Goal: Task Accomplishment & Management: Manage account settings

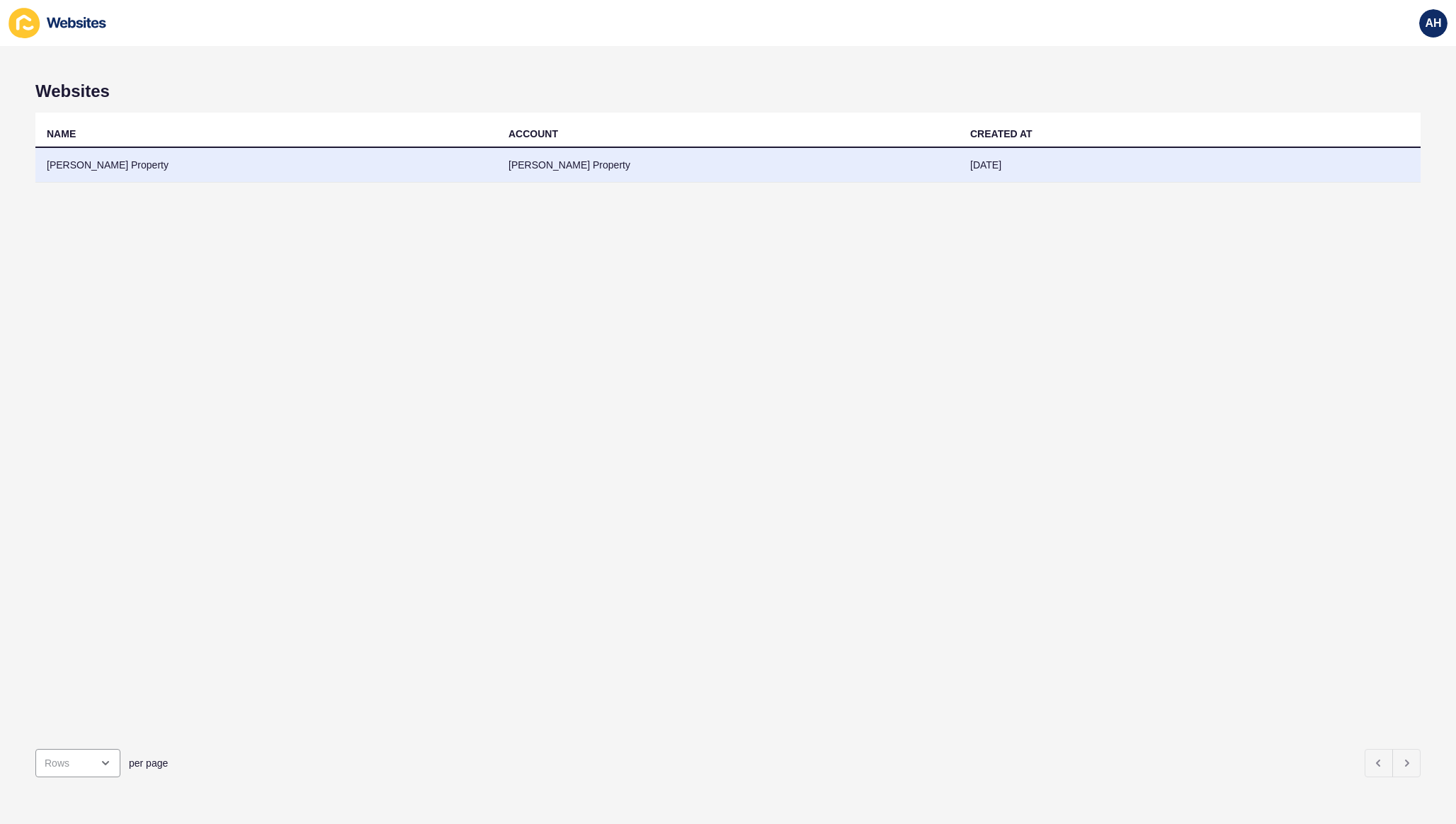
click at [916, 159] on td "[PERSON_NAME] Property" at bounding box center [727, 165] width 461 height 34
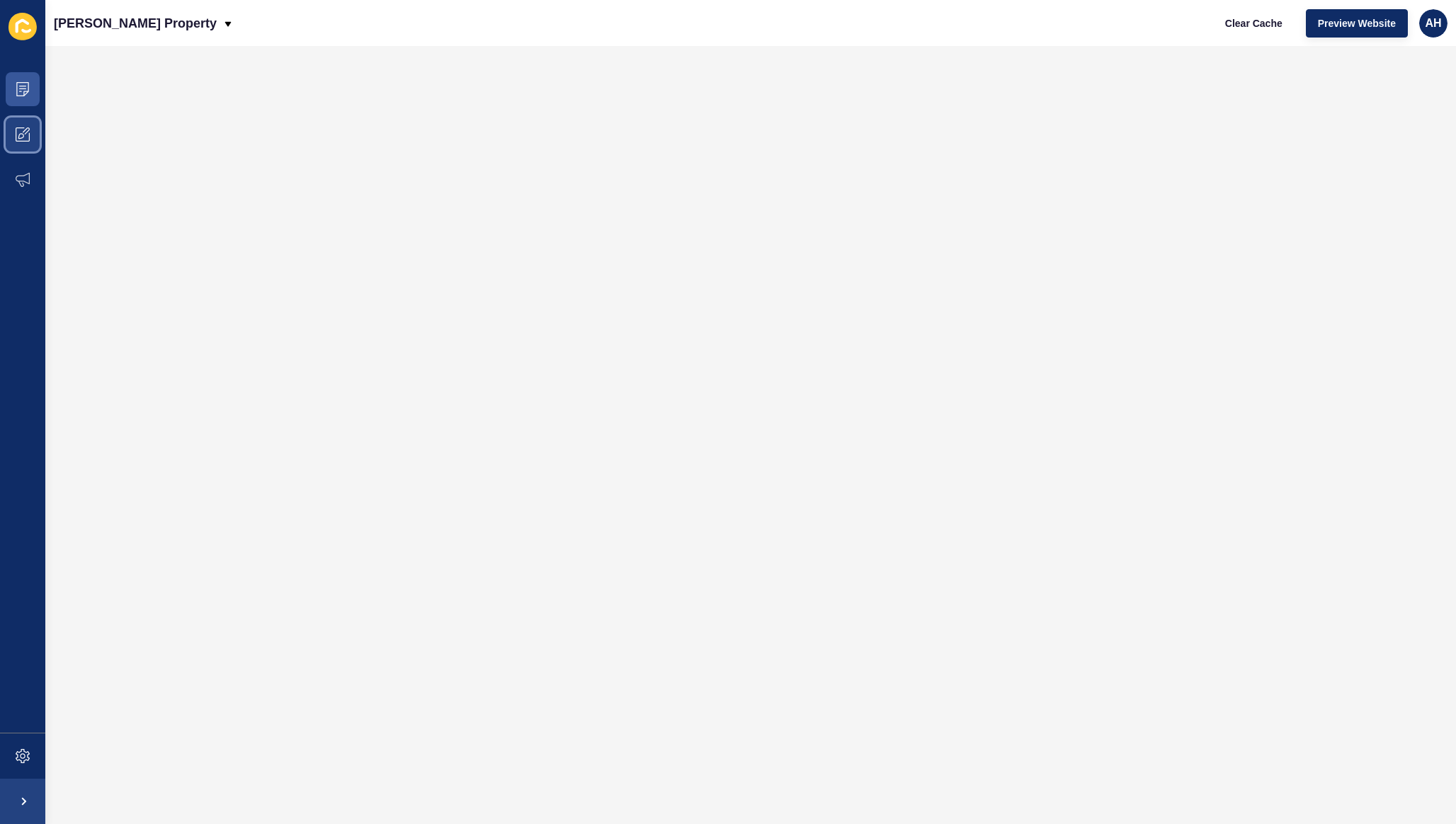
click at [10, 125] on span at bounding box center [23, 134] width 45 height 45
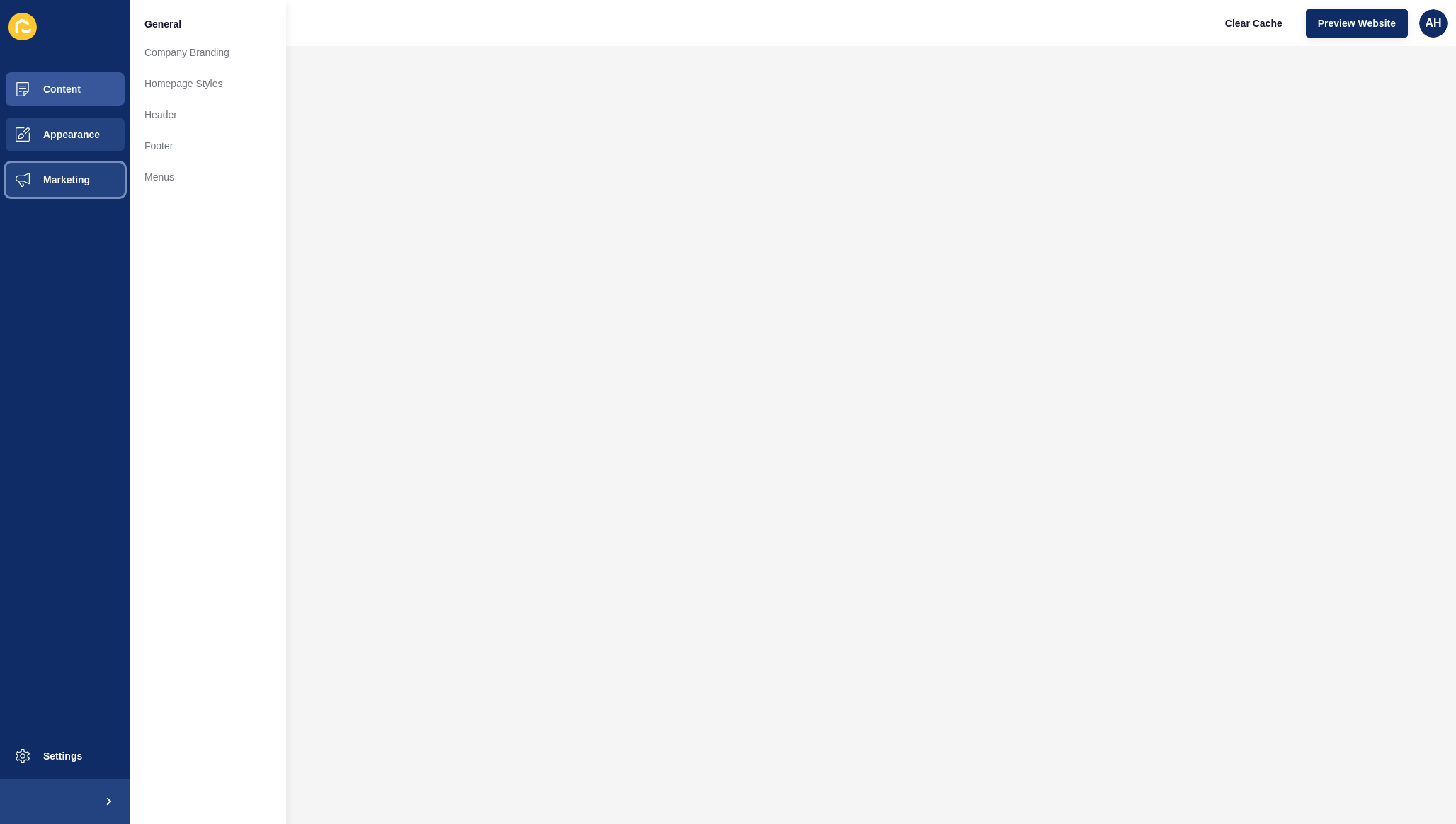
click at [46, 170] on button "Marketing" at bounding box center [65, 179] width 130 height 45
click at [67, 140] on button "Appearance" at bounding box center [65, 134] width 130 height 45
click at [76, 88] on span "Content" at bounding box center [39, 89] width 83 height 12
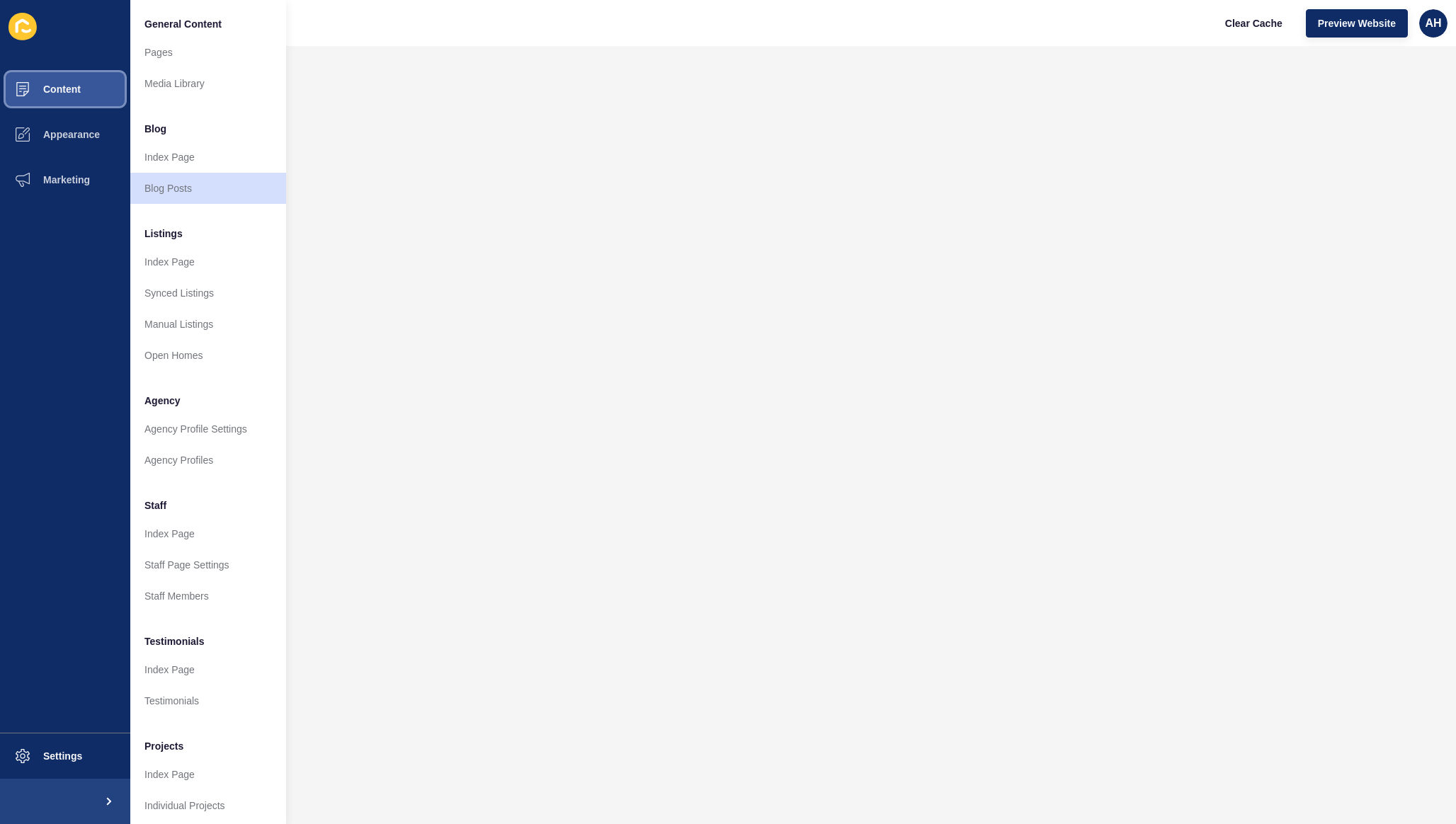
click at [72, 96] on button "Content" at bounding box center [65, 89] width 130 height 45
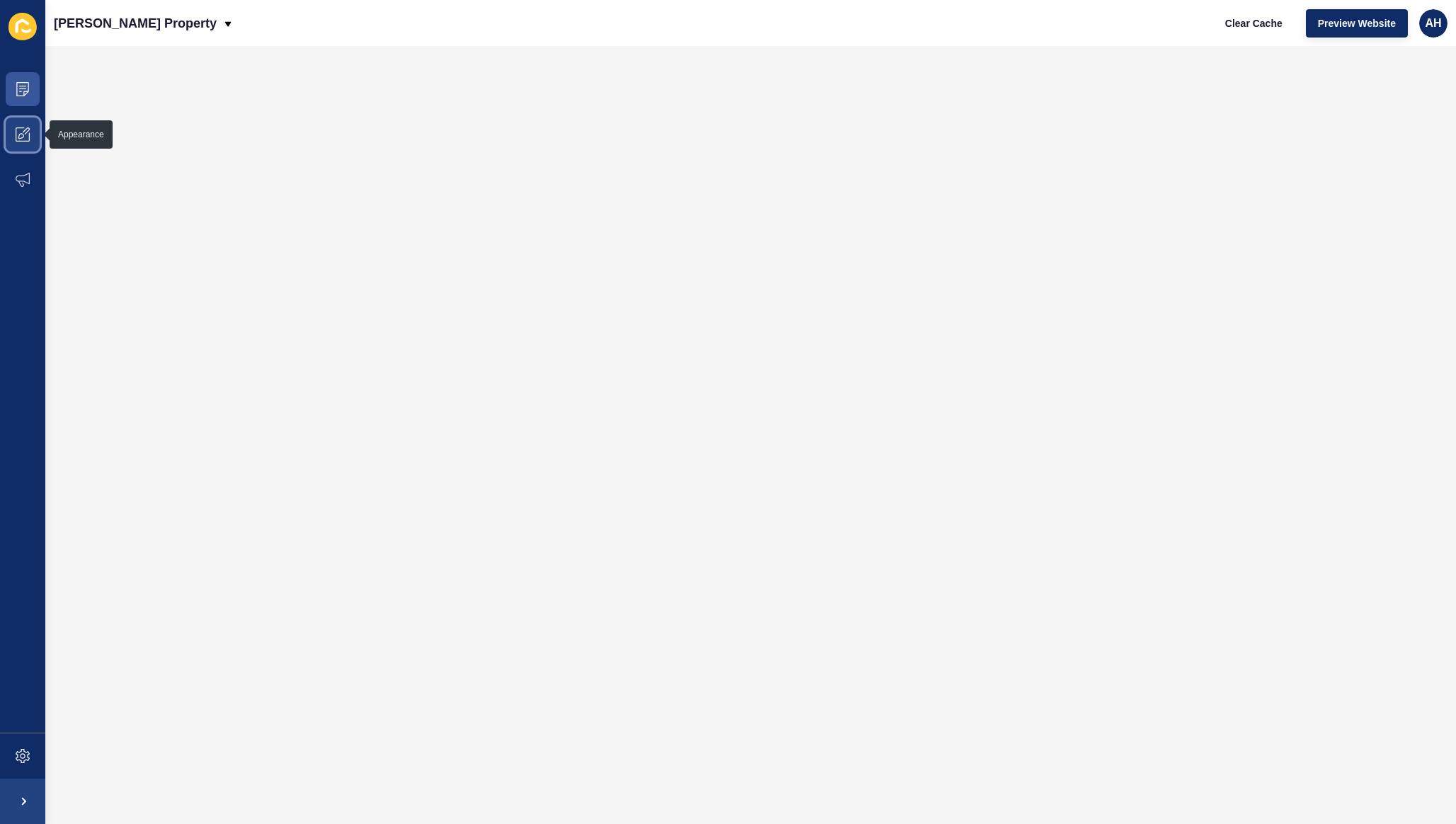
click at [4, 129] on span at bounding box center [23, 134] width 45 height 45
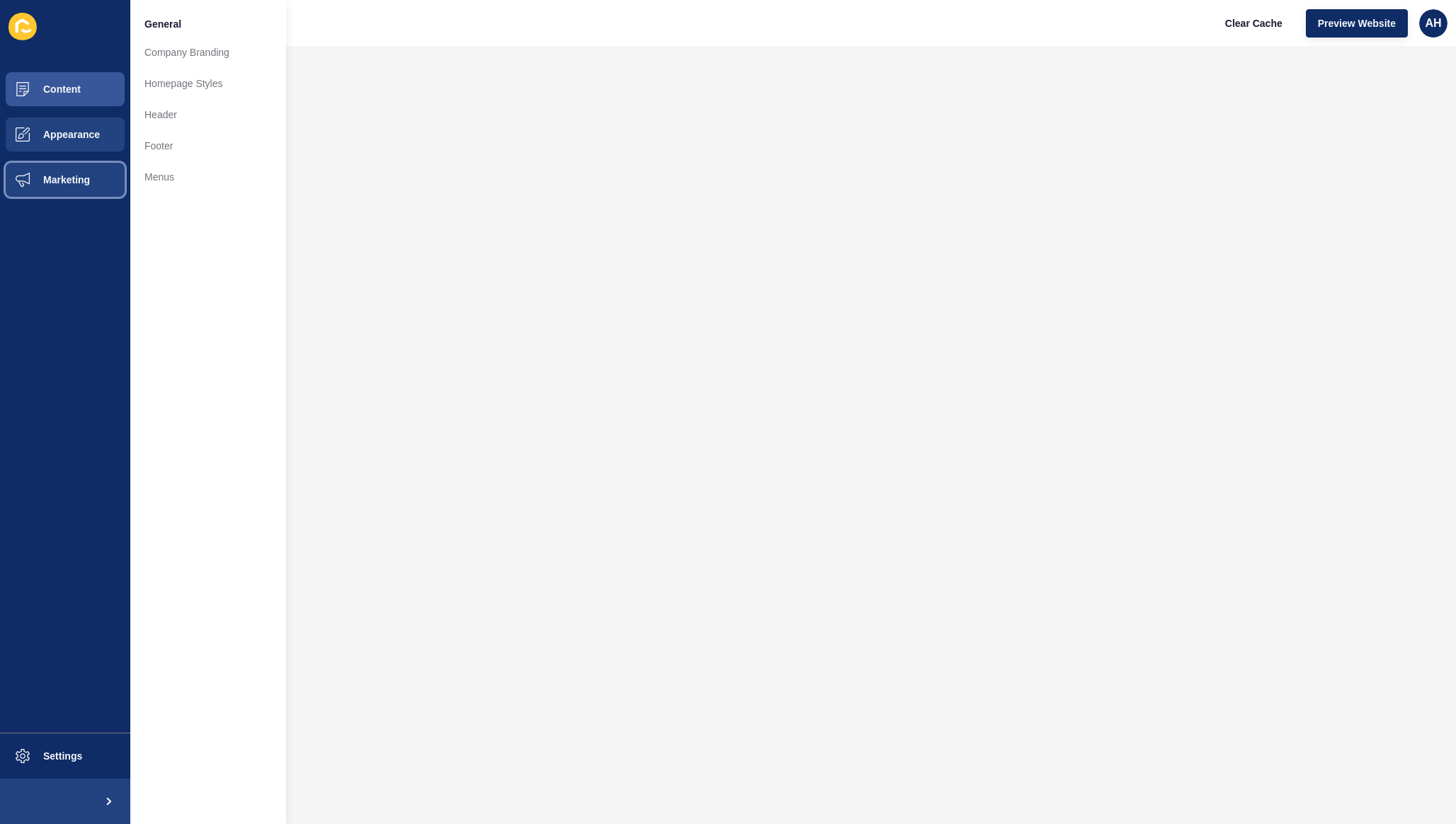
click at [39, 174] on span "Marketing" at bounding box center [44, 180] width 92 height 12
click at [63, 147] on button "Appearance" at bounding box center [65, 134] width 130 height 45
drag, startPoint x: 61, startPoint y: 104, endPoint x: 48, endPoint y: 39, distance: 66.3
click at [60, 103] on button "Content" at bounding box center [65, 89] width 130 height 45
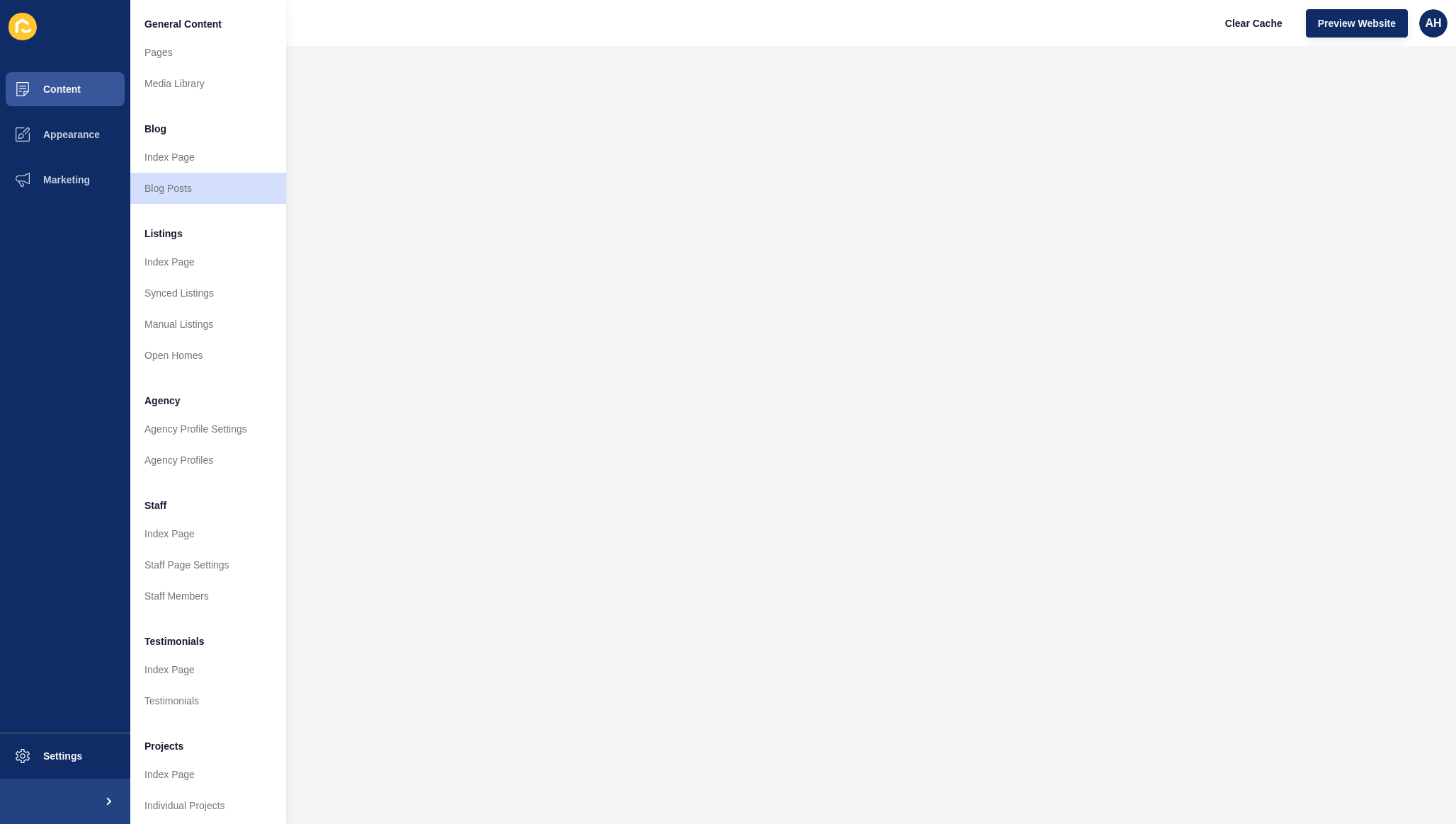
click at [12, 35] on icon at bounding box center [23, 26] width 28 height 27
click at [21, 26] on icon at bounding box center [23, 26] width 28 height 27
click at [175, 594] on link "Staff Members" at bounding box center [208, 597] width 156 height 31
